Goal: Navigation & Orientation: Find specific page/section

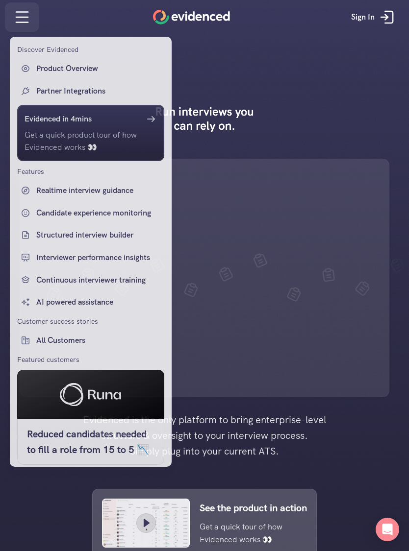
click at [22, 14] on div at bounding box center [204, 275] width 409 height 551
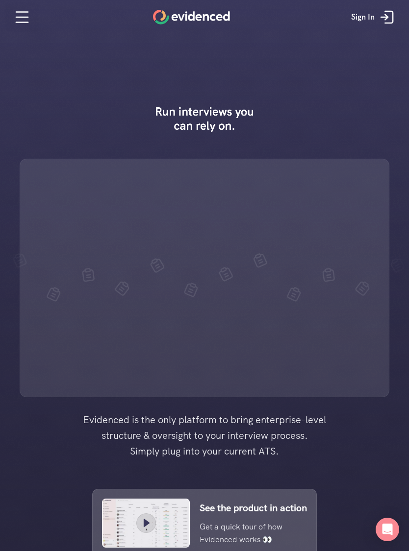
click at [27, 16] on div at bounding box center [204, 275] width 409 height 551
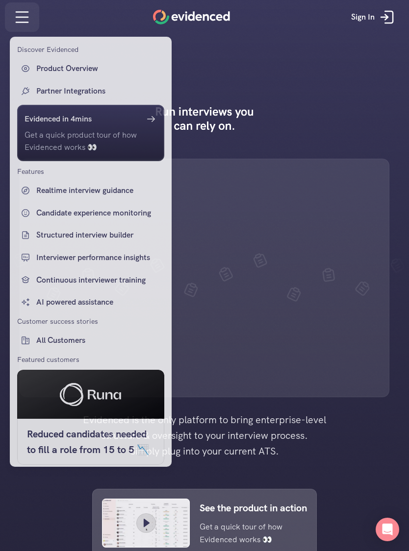
click at [26, 15] on icon at bounding box center [22, 17] width 20 height 20
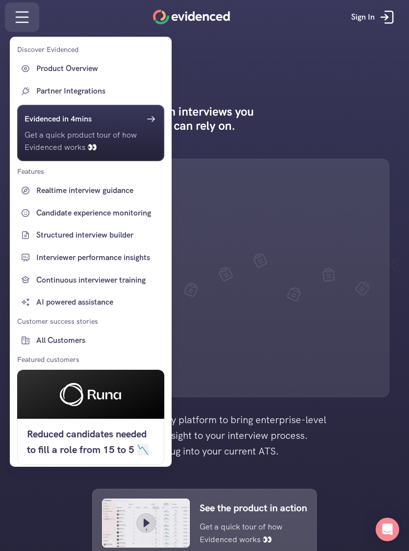
click at [386, 17] on div at bounding box center [204, 275] width 409 height 551
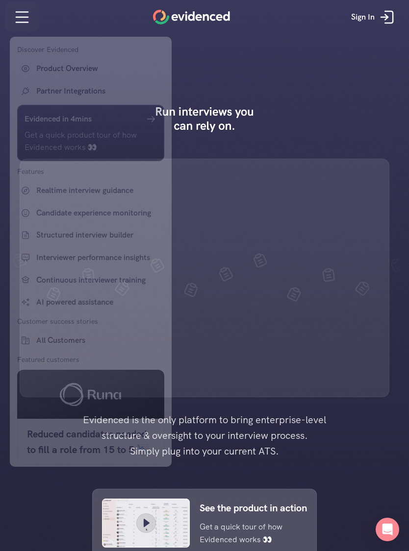
click at [26, 15] on div at bounding box center [204, 275] width 409 height 551
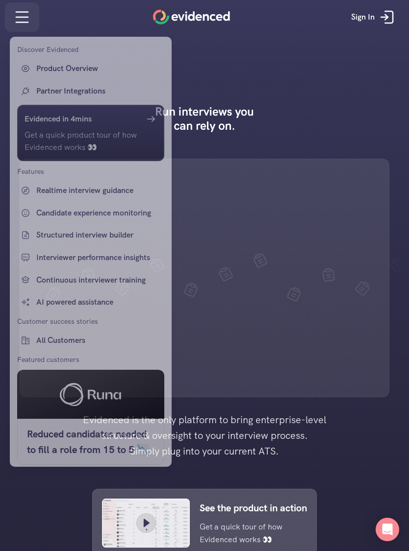
click at [22, 18] on div at bounding box center [204, 275] width 409 height 551
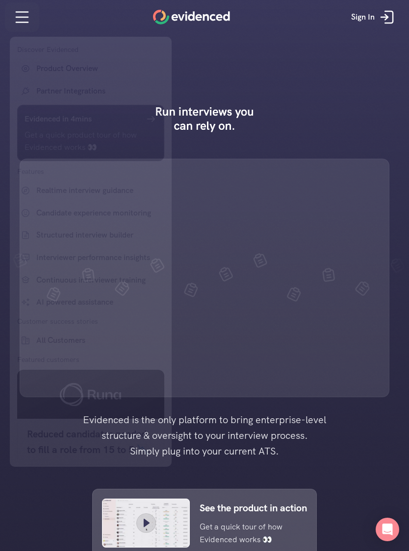
click at [10, 25] on div at bounding box center [204, 275] width 409 height 551
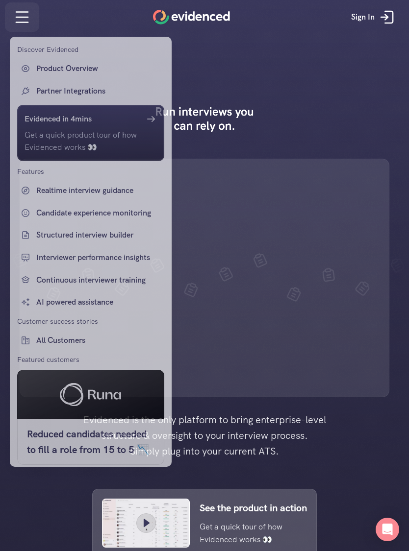
click at [16, 19] on div at bounding box center [204, 275] width 409 height 551
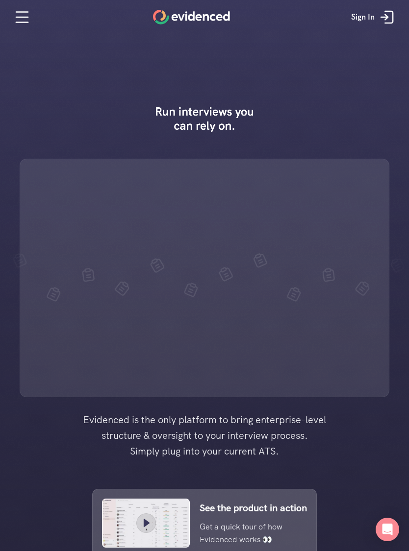
click at [371, 173] on div at bounding box center [204, 278] width 369 height 239
click at [366, 178] on div at bounding box center [204, 278] width 369 height 239
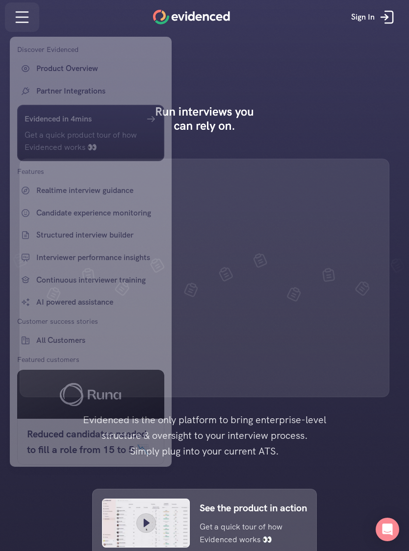
click at [28, 22] on icon at bounding box center [22, 22] width 12 height 0
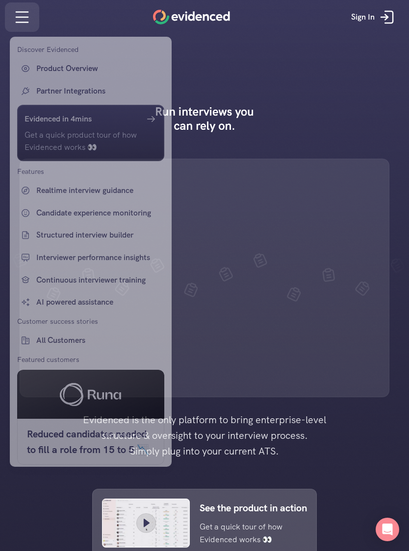
click at [30, 19] on div at bounding box center [204, 275] width 409 height 551
click at [27, 18] on div at bounding box center [204, 275] width 409 height 551
click at [27, 17] on icon at bounding box center [22, 17] width 12 height 0
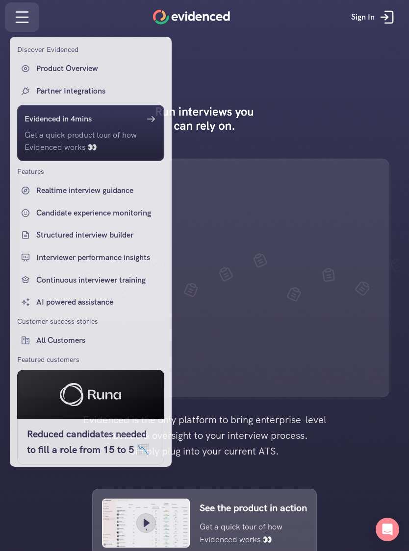
click at [26, 16] on div at bounding box center [204, 275] width 409 height 551
